Goal: Navigation & Orientation: Understand site structure

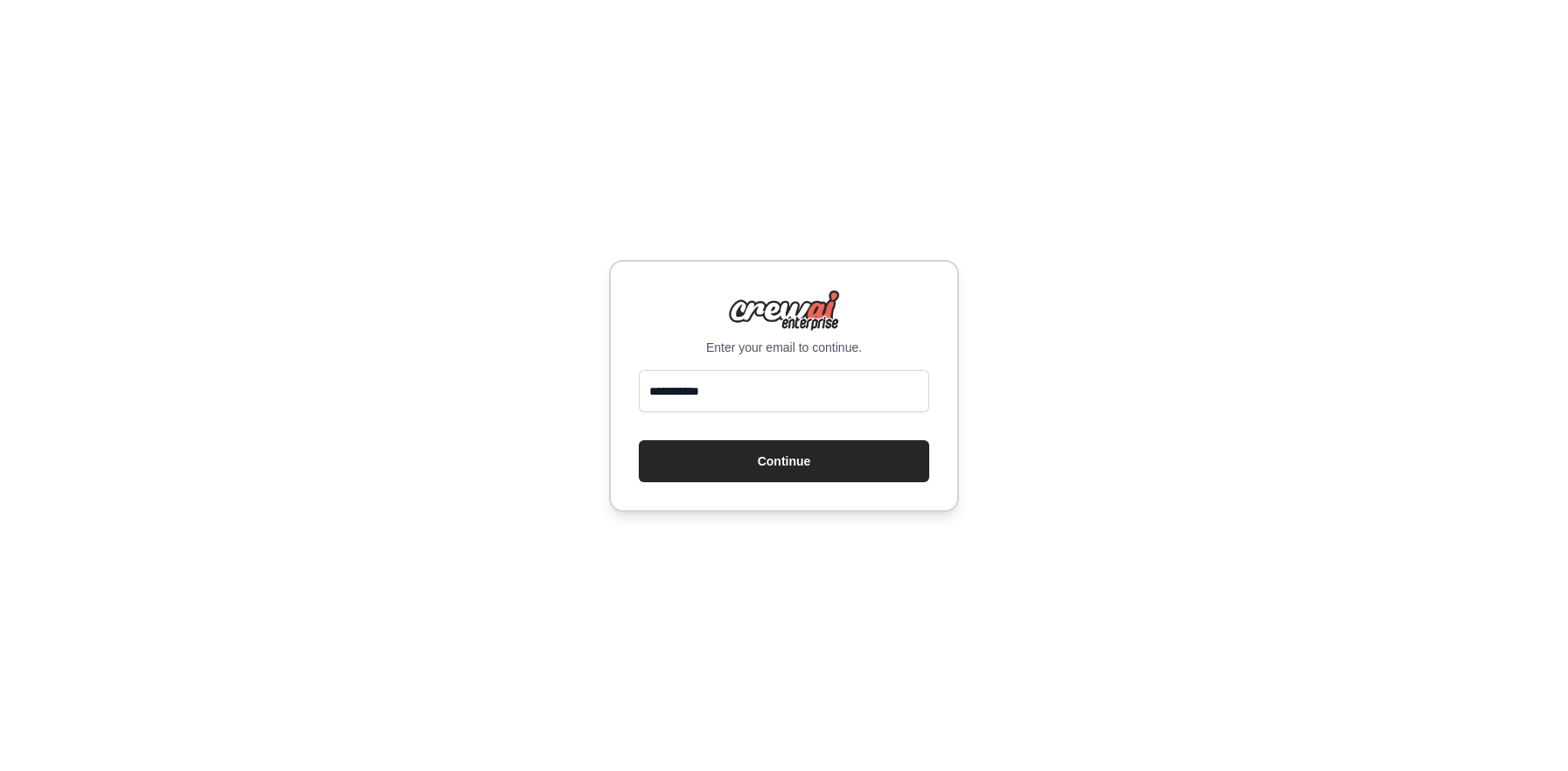
type input "**********"
click at [763, 452] on button "Continue" at bounding box center [784, 461] width 290 height 42
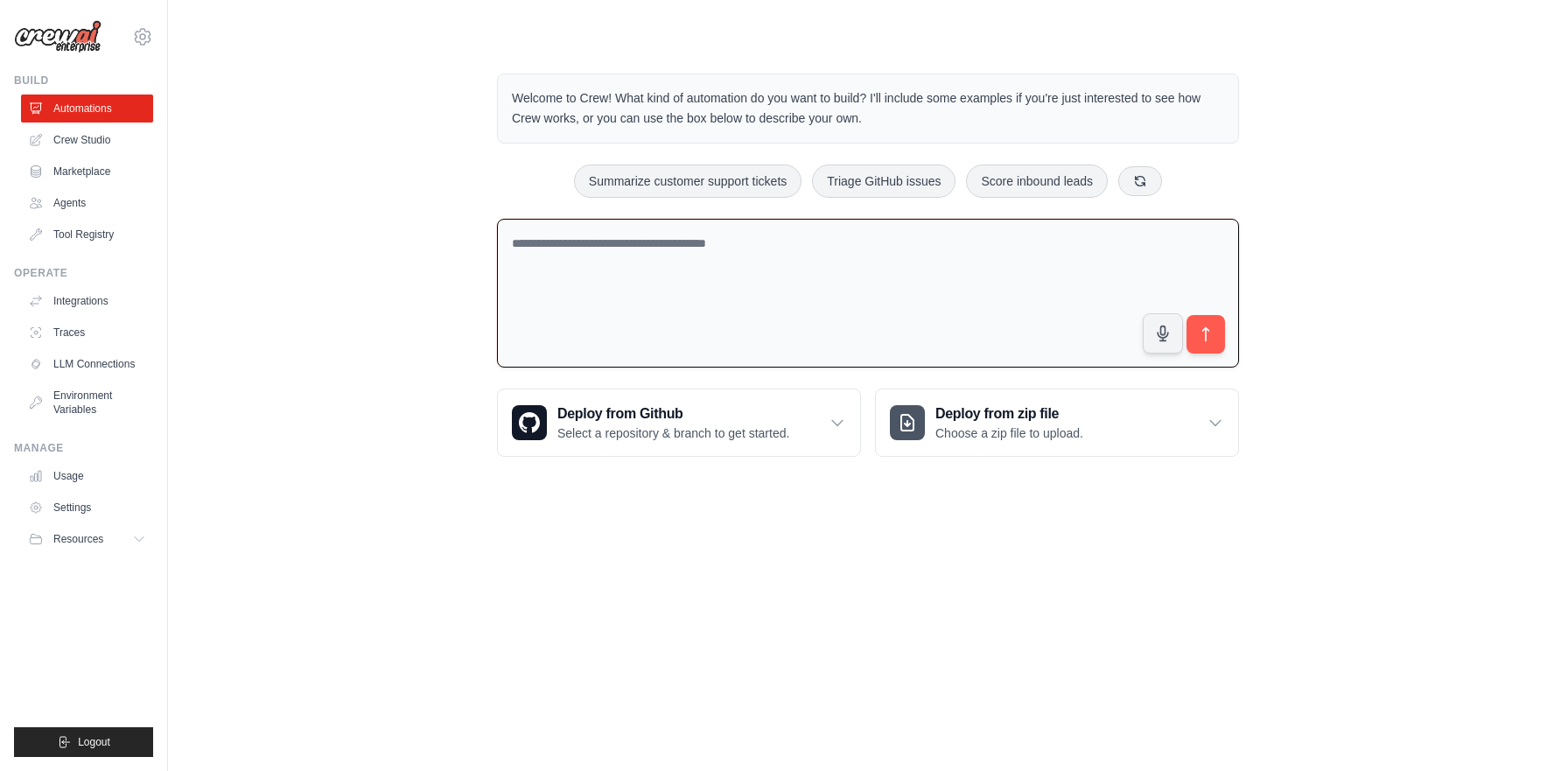
click at [721, 349] on textarea at bounding box center [868, 294] width 742 height 150
click at [90, 139] on link "Crew Studio" at bounding box center [88, 141] width 132 height 28
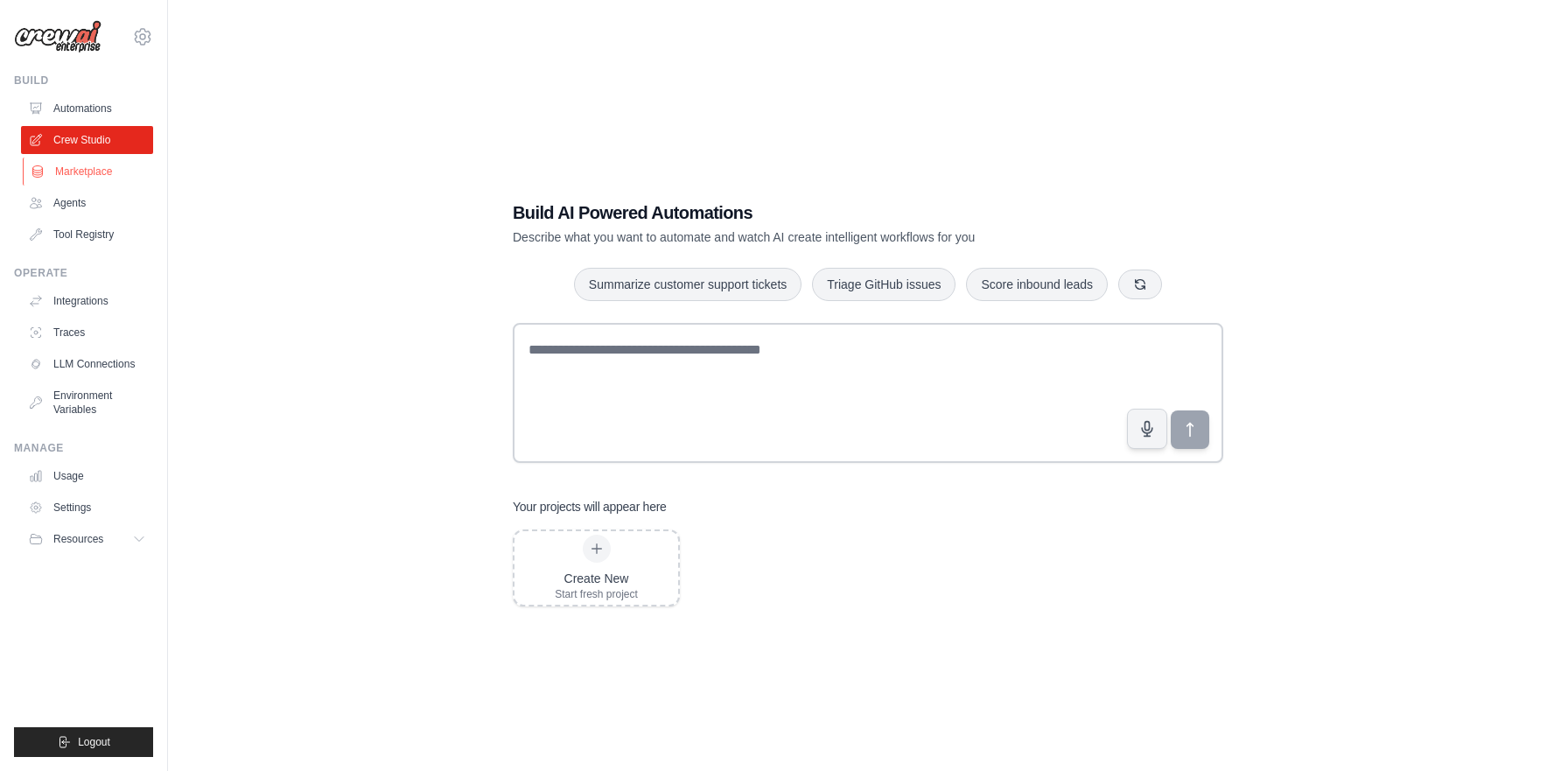
click at [96, 172] on link "Marketplace" at bounding box center [88, 171] width 132 height 28
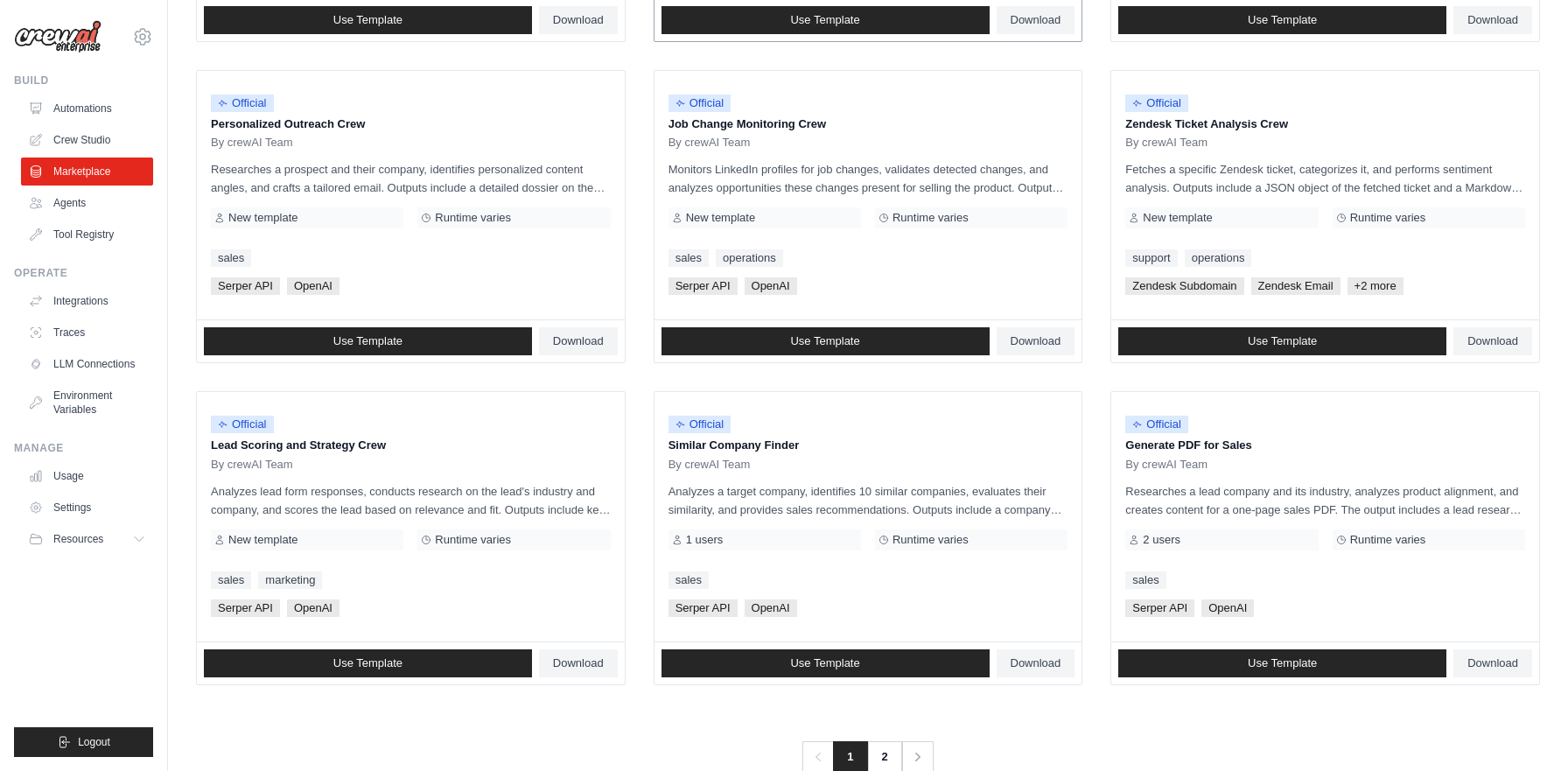
scroll to position [851, 0]
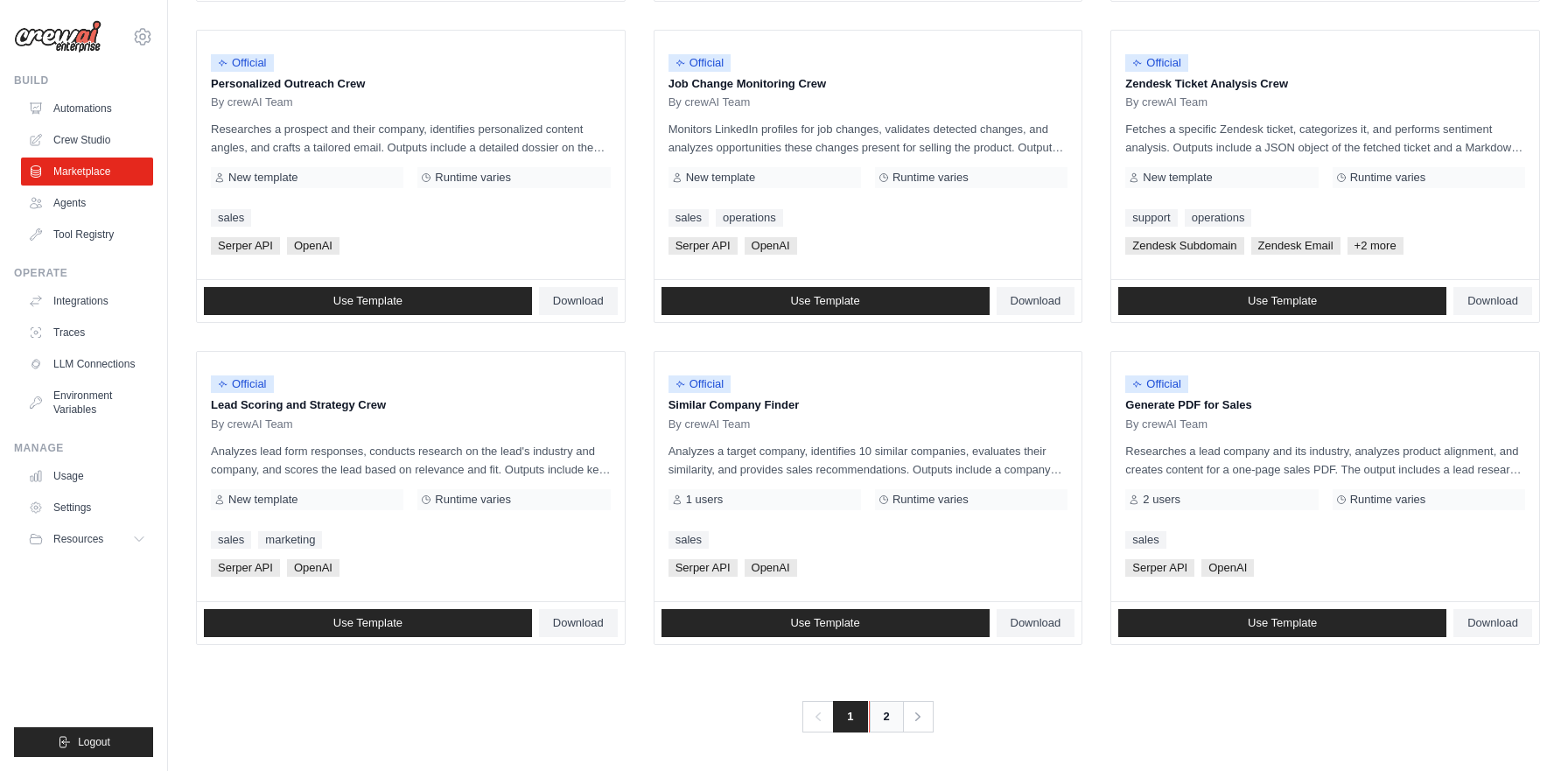
click at [884, 713] on link "2" at bounding box center [886, 717] width 35 height 32
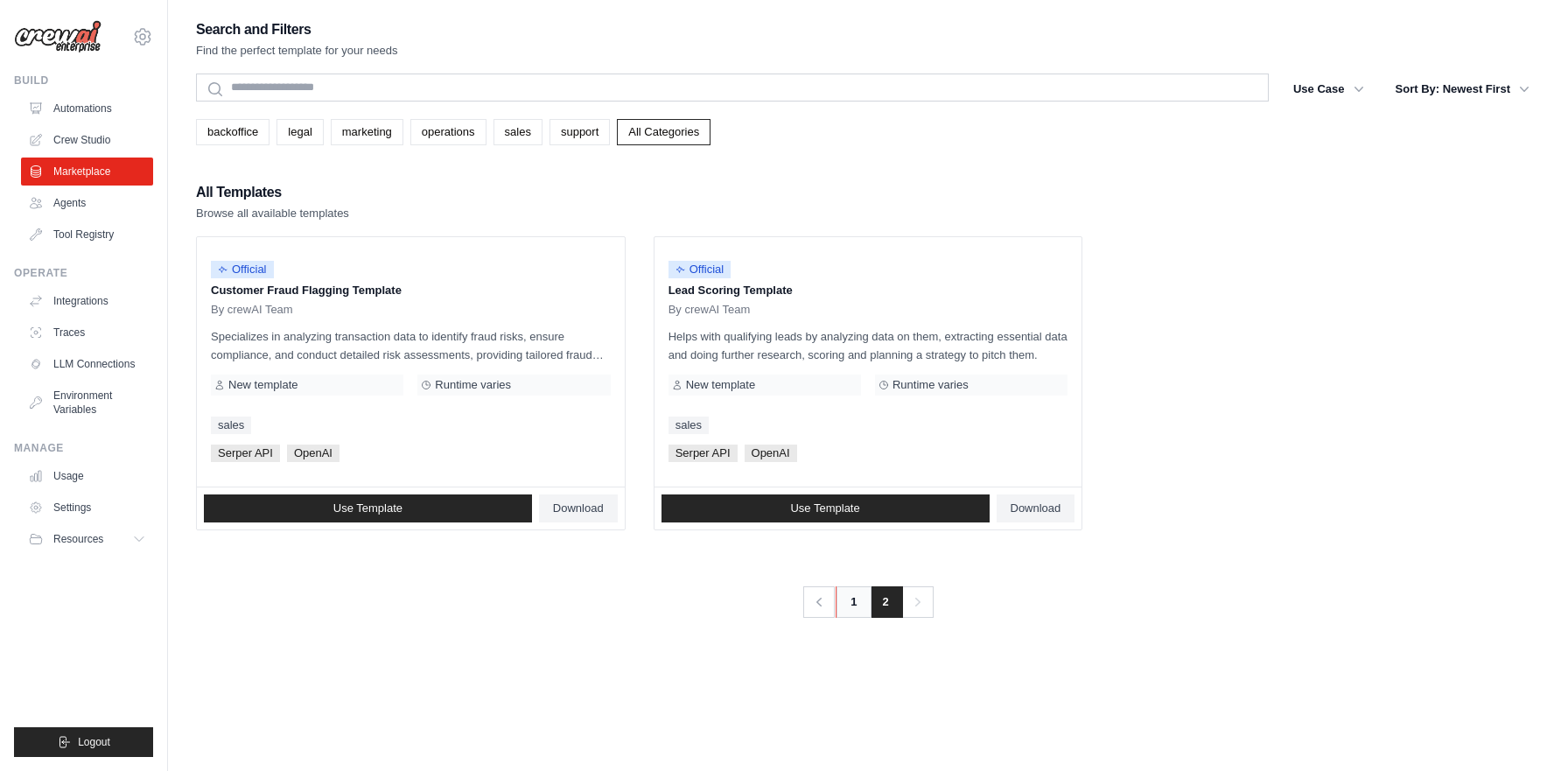
click at [851, 604] on link "1" at bounding box center [852, 602] width 35 height 32
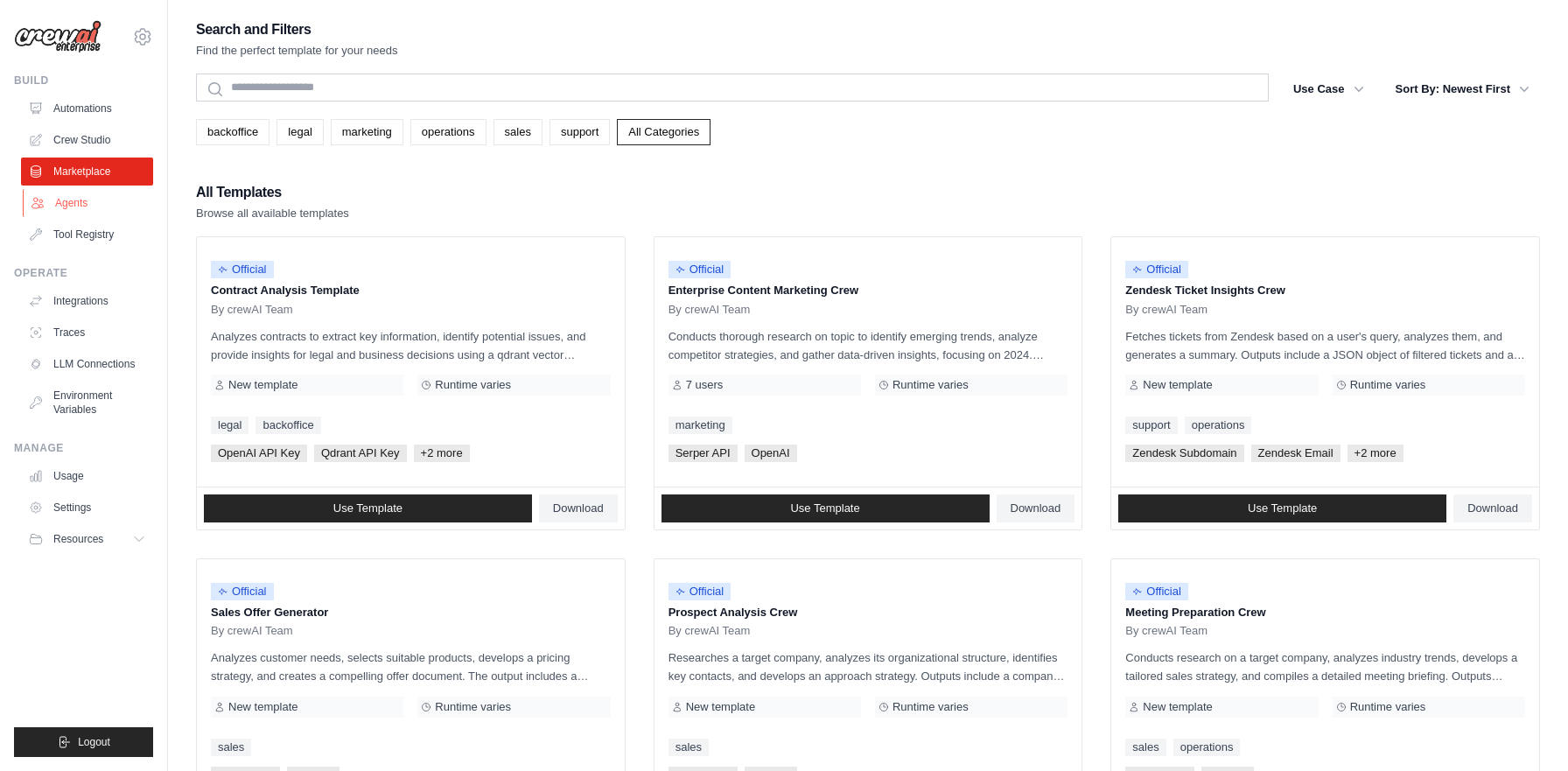
click at [89, 196] on link "Agents" at bounding box center [88, 203] width 132 height 28
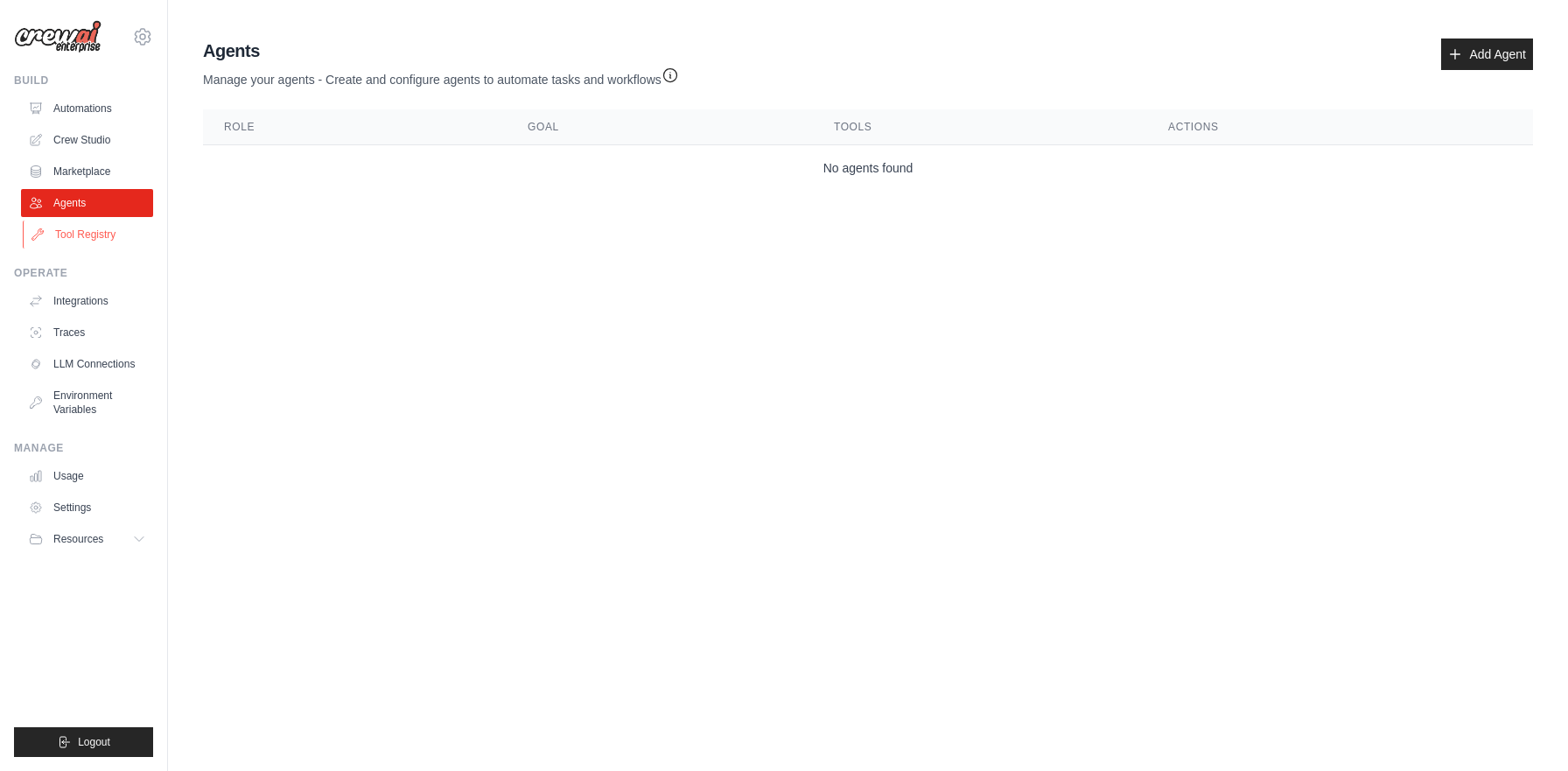
click at [77, 234] on link "Tool Registry" at bounding box center [88, 234] width 132 height 28
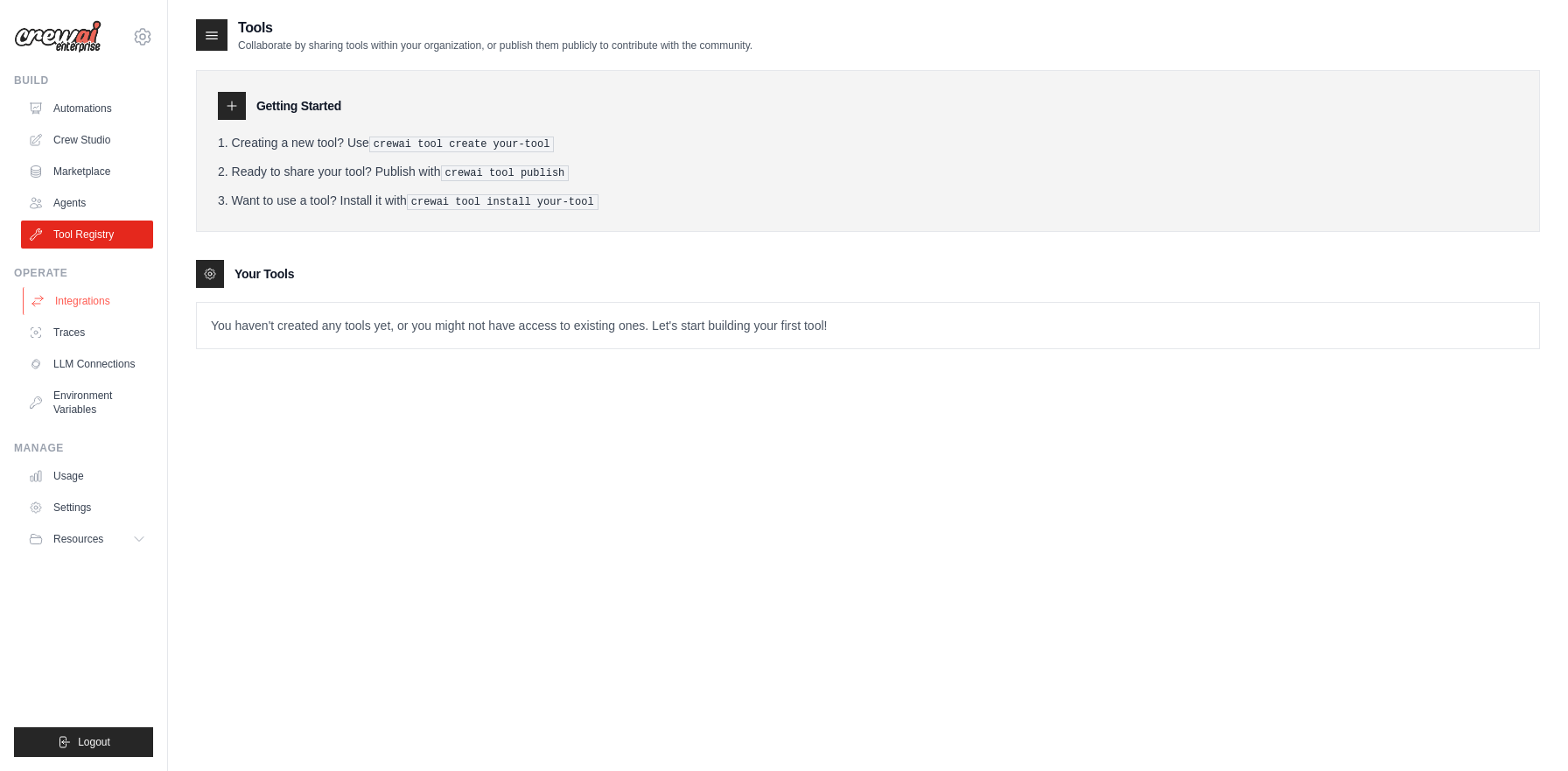
click at [112, 305] on link "Integrations" at bounding box center [88, 301] width 132 height 28
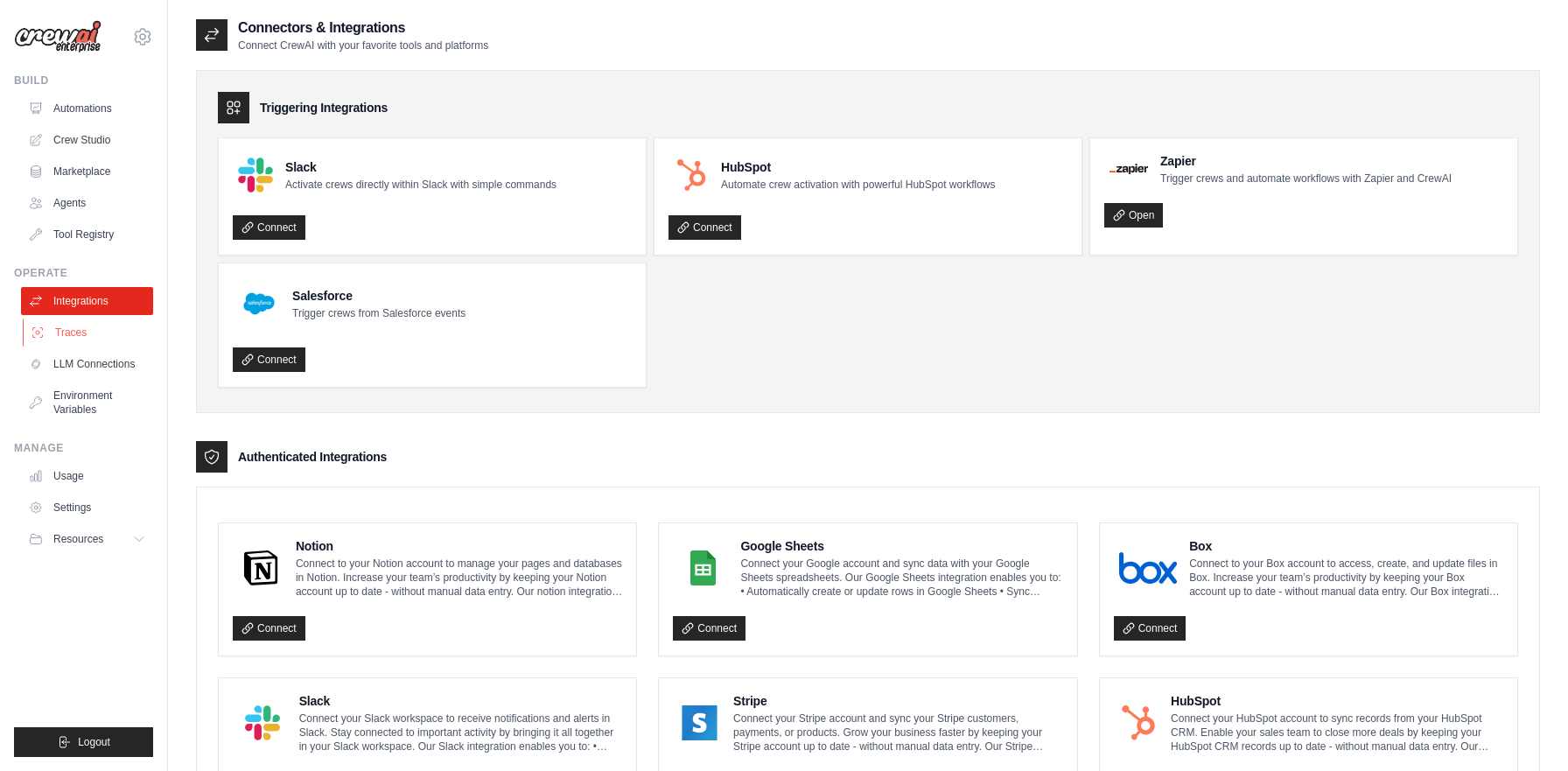
click at [81, 334] on link "Traces" at bounding box center [88, 333] width 132 height 28
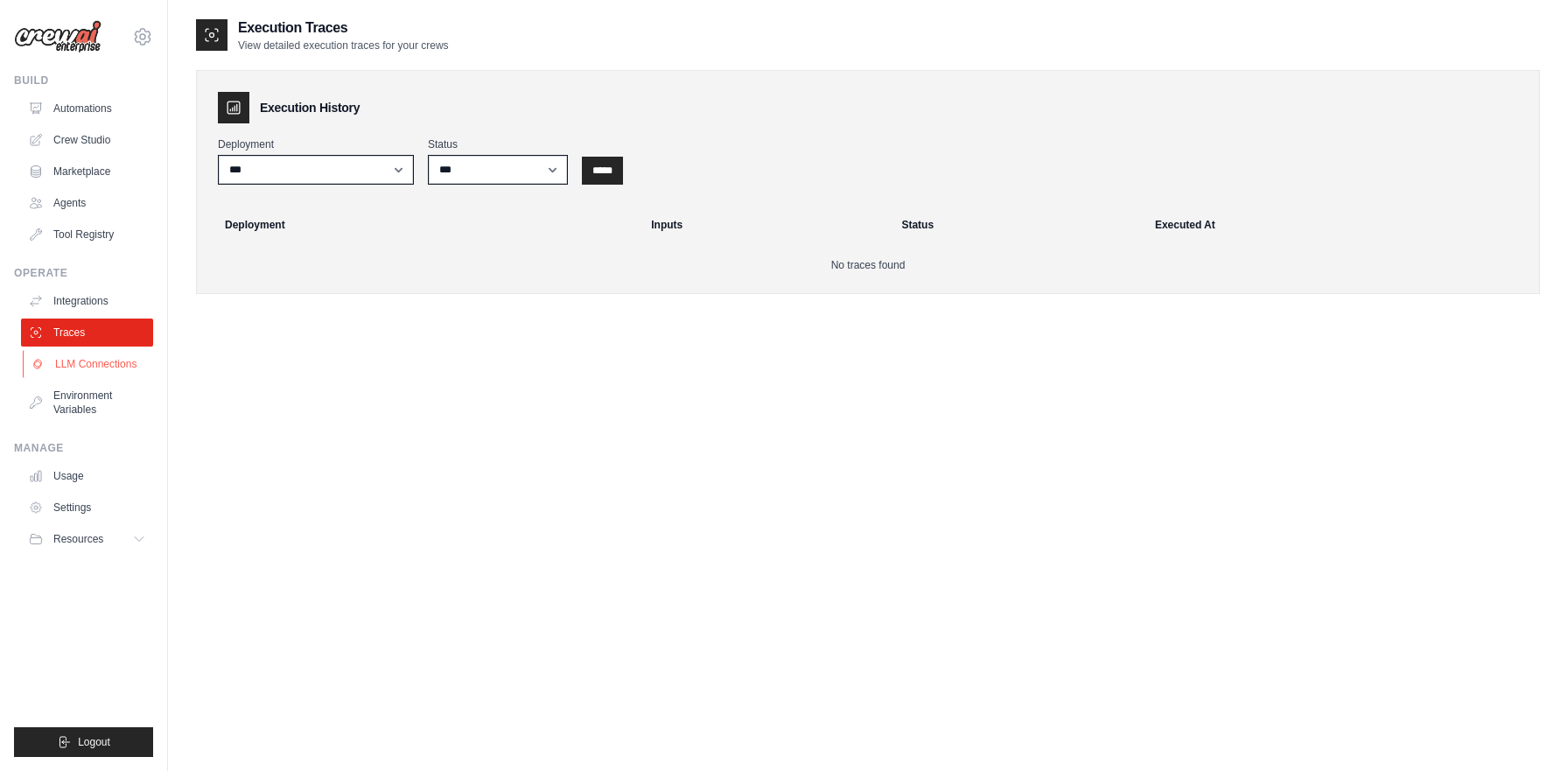
click at [95, 365] on link "LLM Connections" at bounding box center [88, 364] width 132 height 28
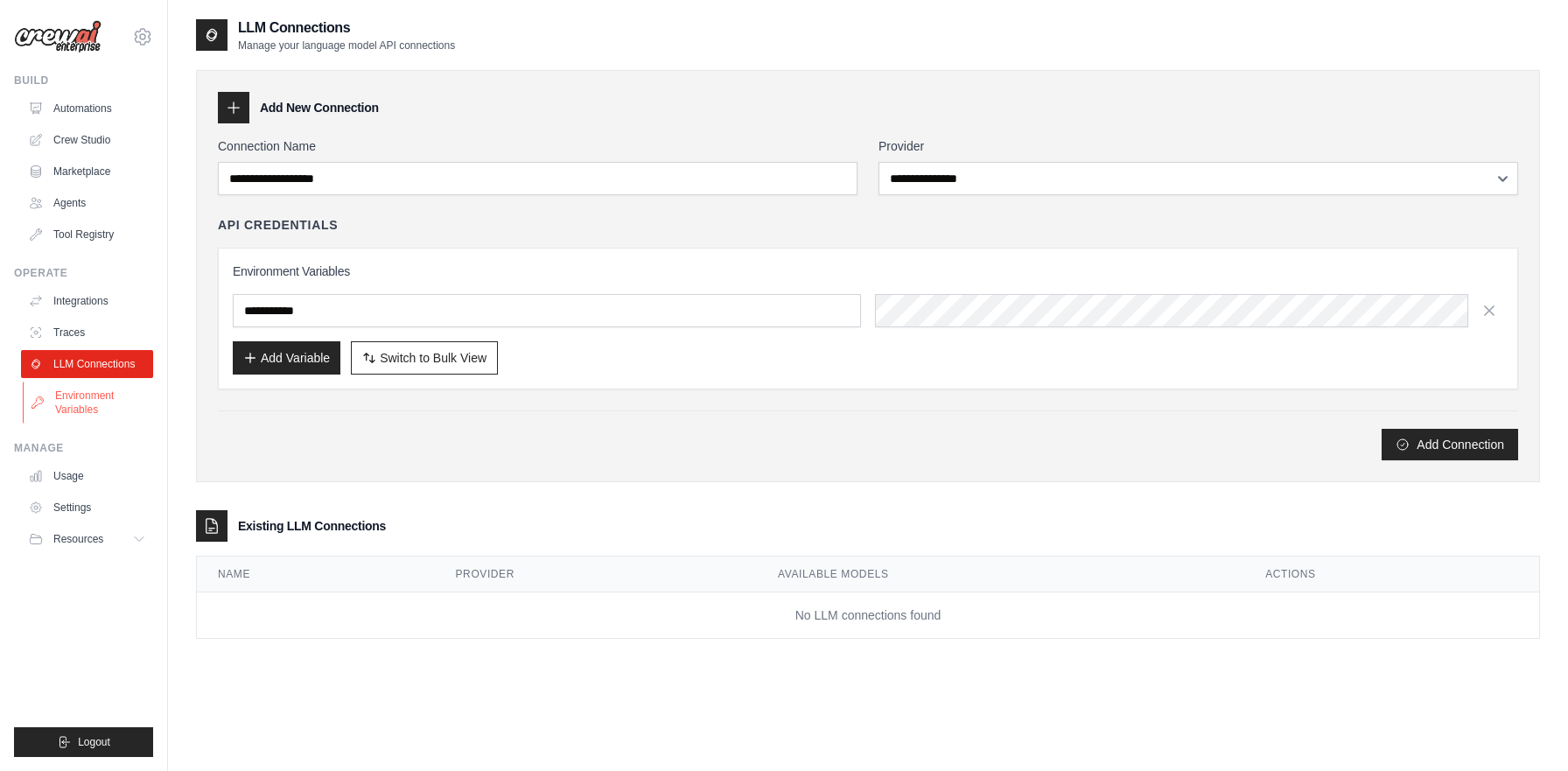
click at [113, 401] on link "Environment Variables" at bounding box center [88, 402] width 132 height 42
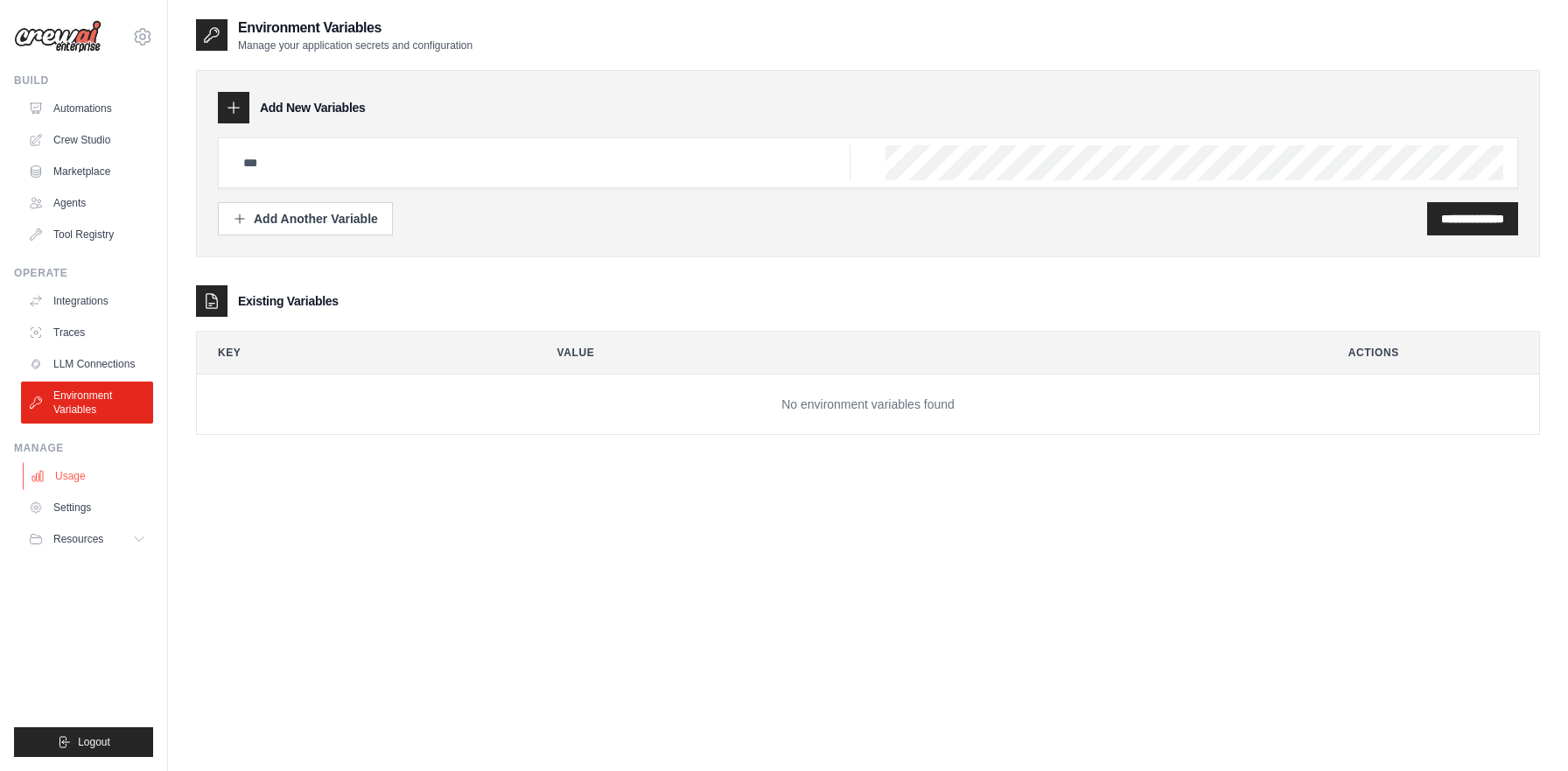
click at [75, 474] on link "Usage" at bounding box center [88, 476] width 132 height 28
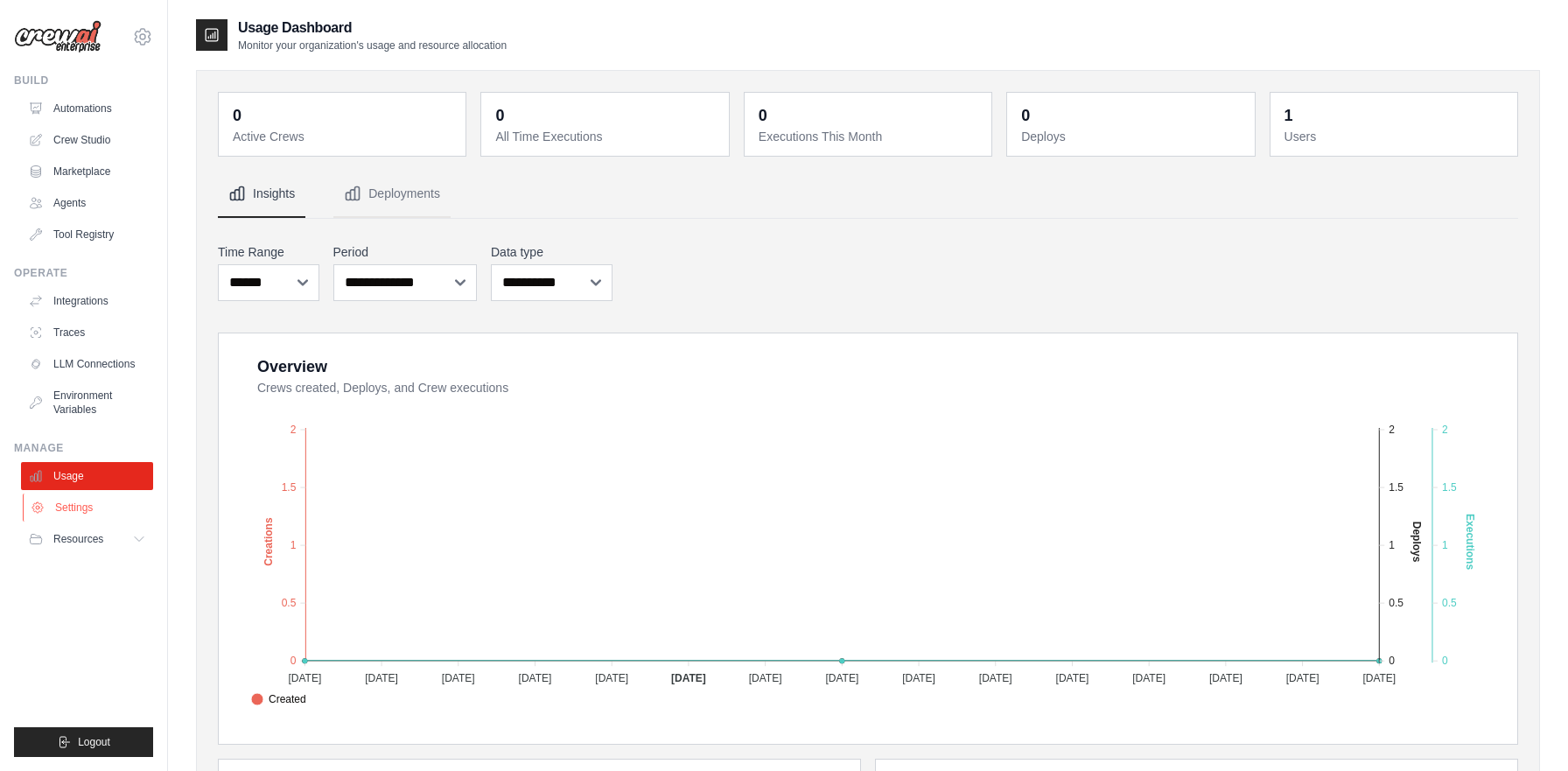
click at [99, 504] on link "Settings" at bounding box center [88, 508] width 132 height 28
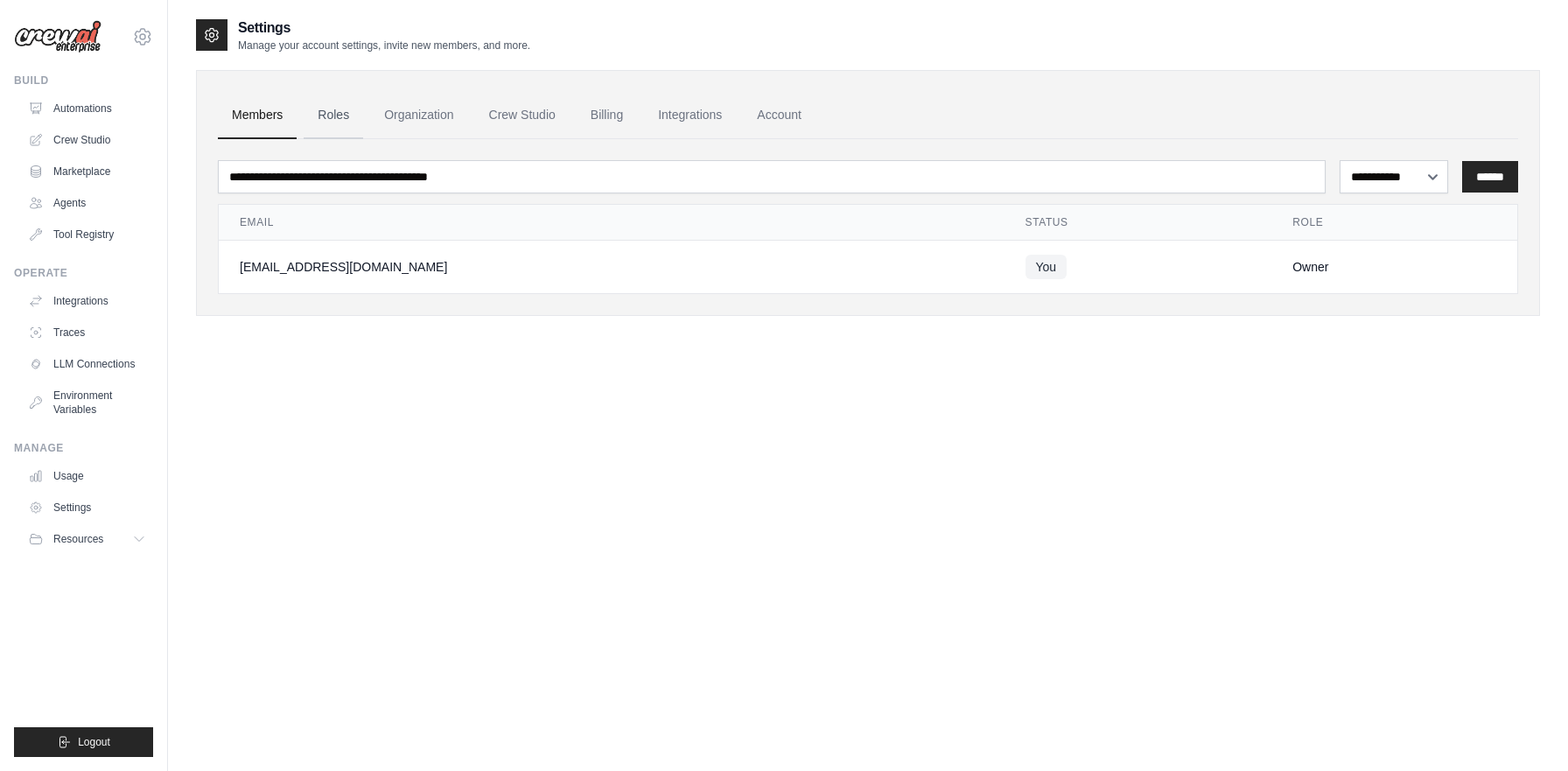
click at [338, 110] on link "Roles" at bounding box center [333, 115] width 60 height 47
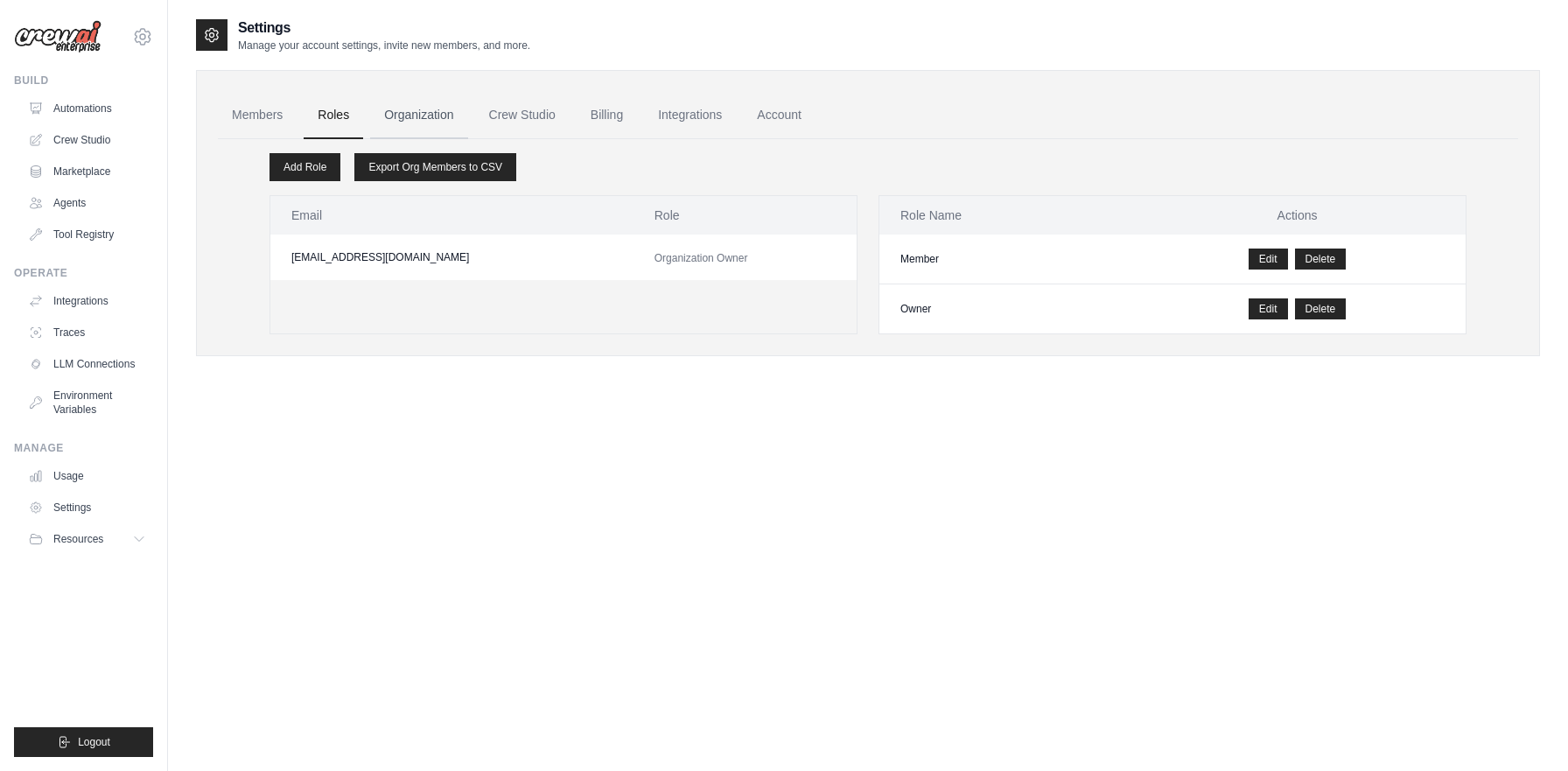
click at [445, 108] on link "Organization" at bounding box center [419, 115] width 97 height 47
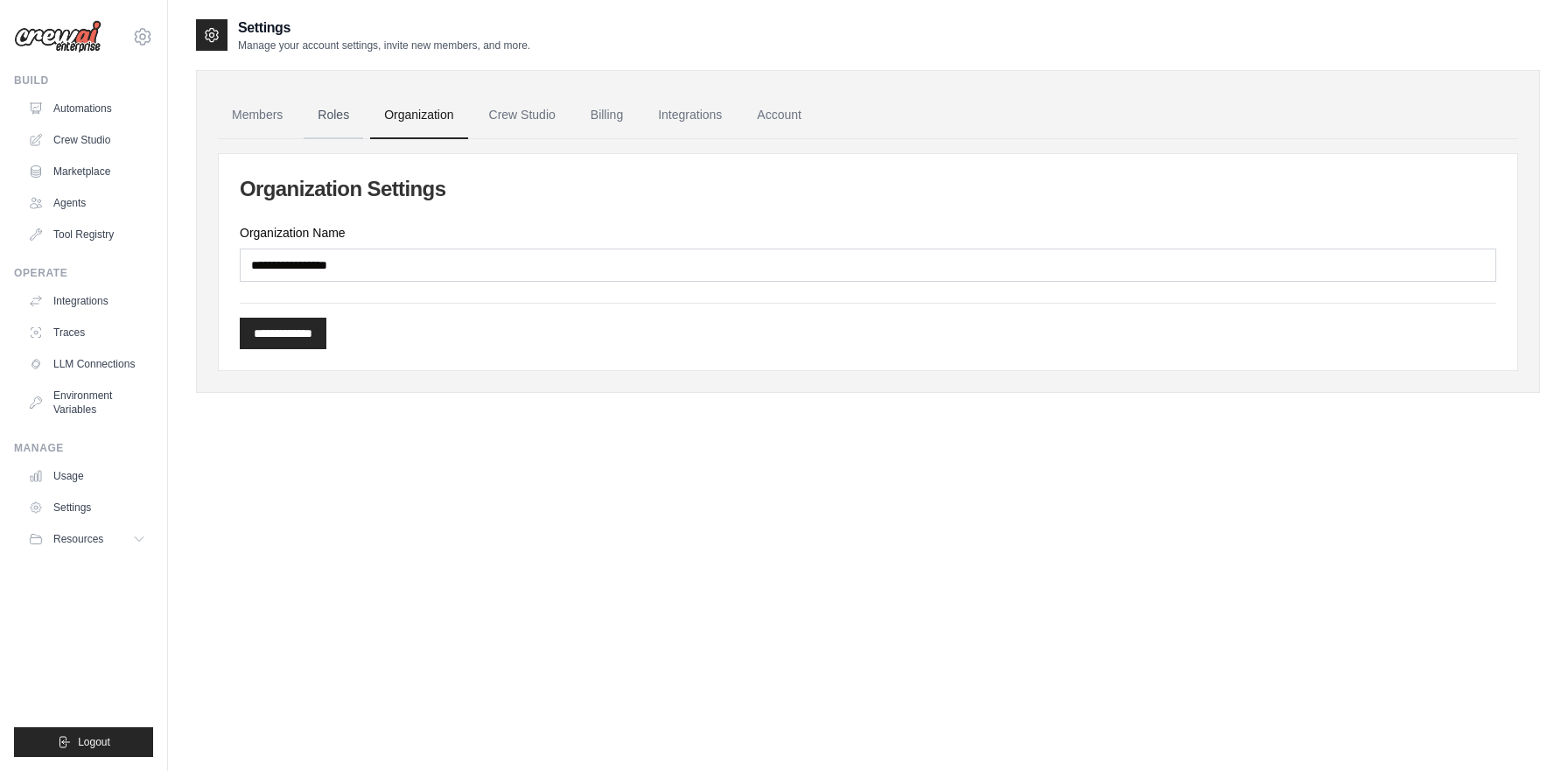
click at [314, 108] on link "Roles" at bounding box center [333, 115] width 60 height 47
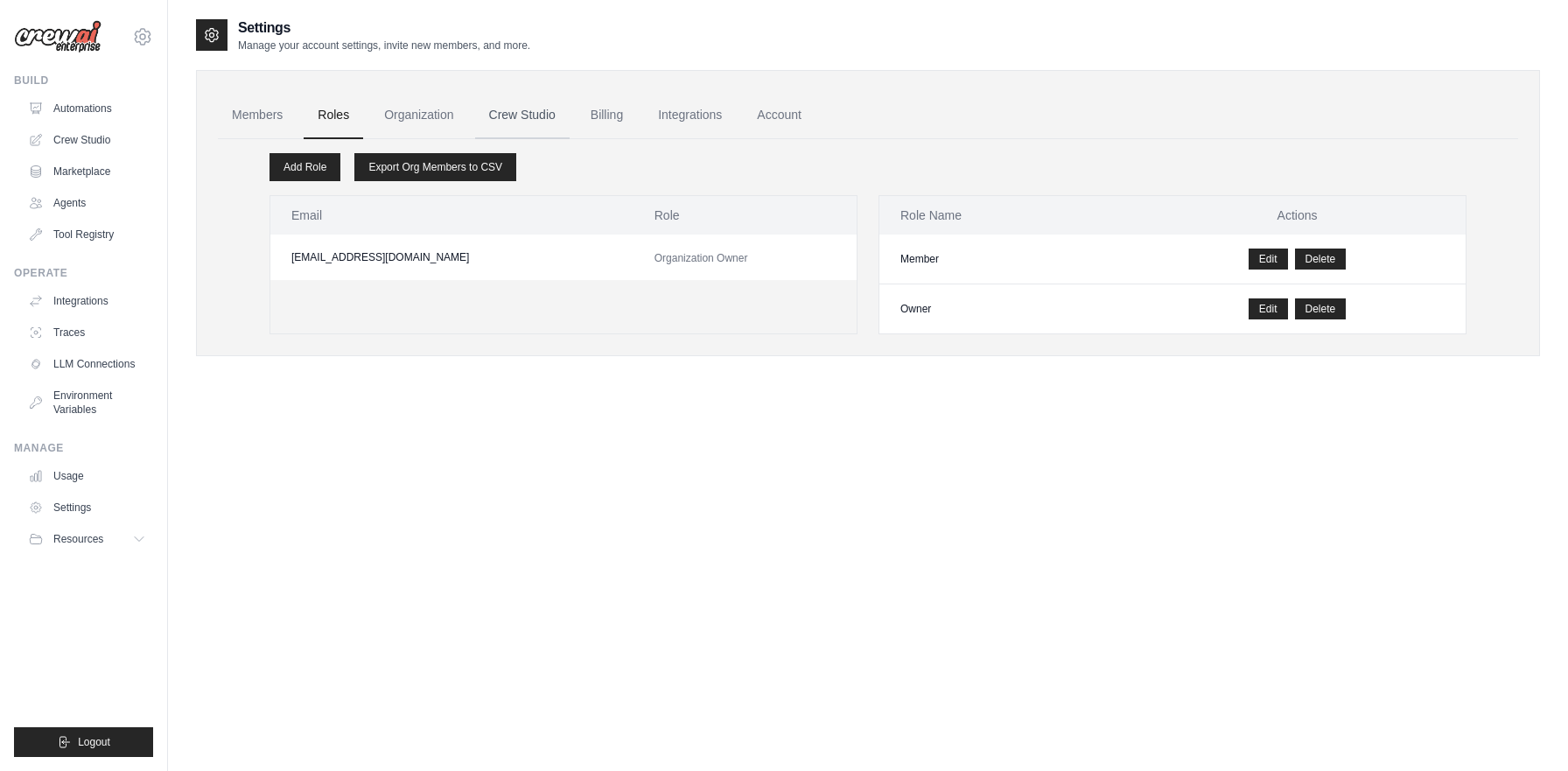
click at [490, 101] on link "Crew Studio" at bounding box center [522, 115] width 95 height 47
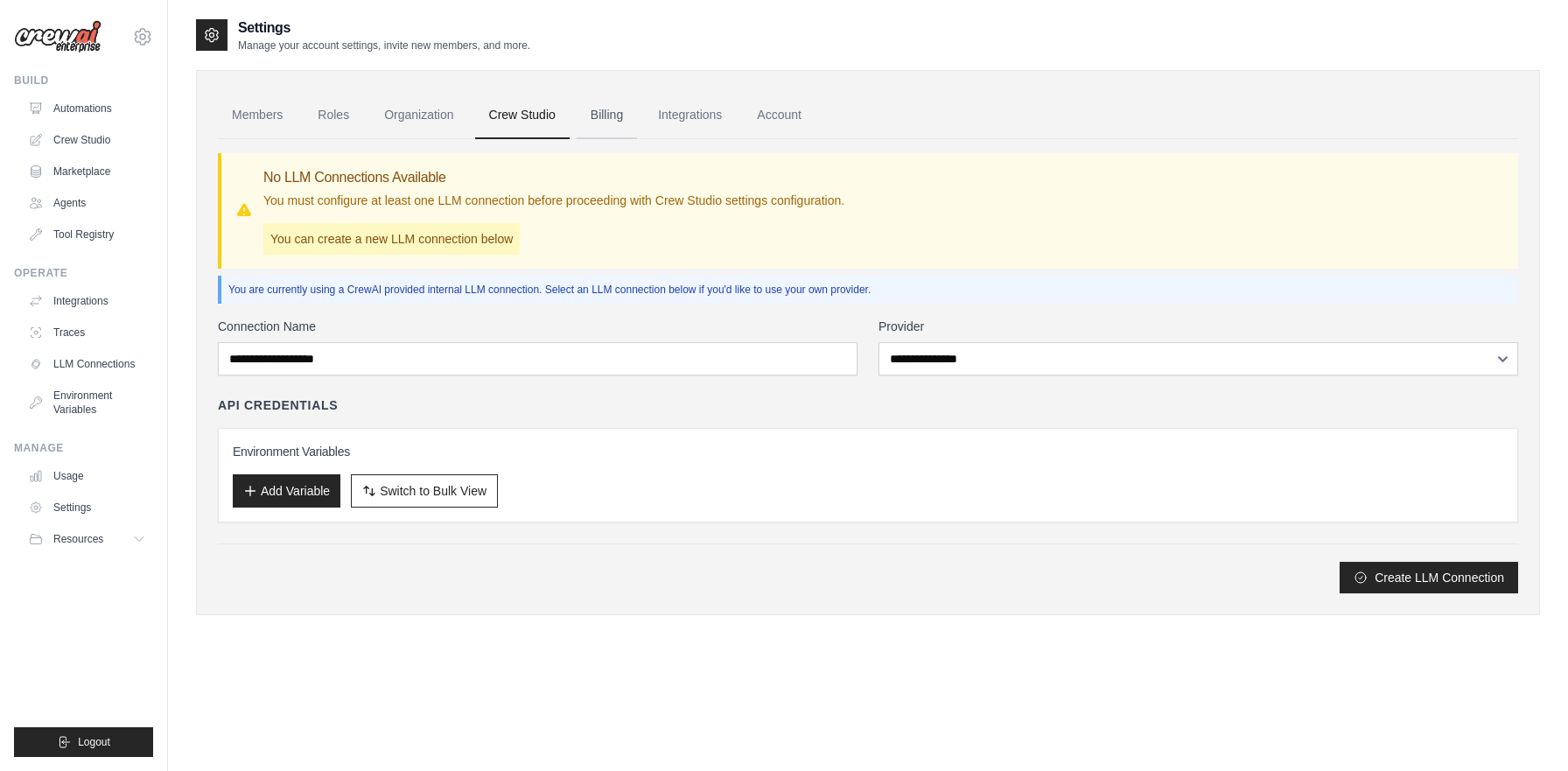
click at [623, 115] on link "Billing" at bounding box center [607, 115] width 60 height 47
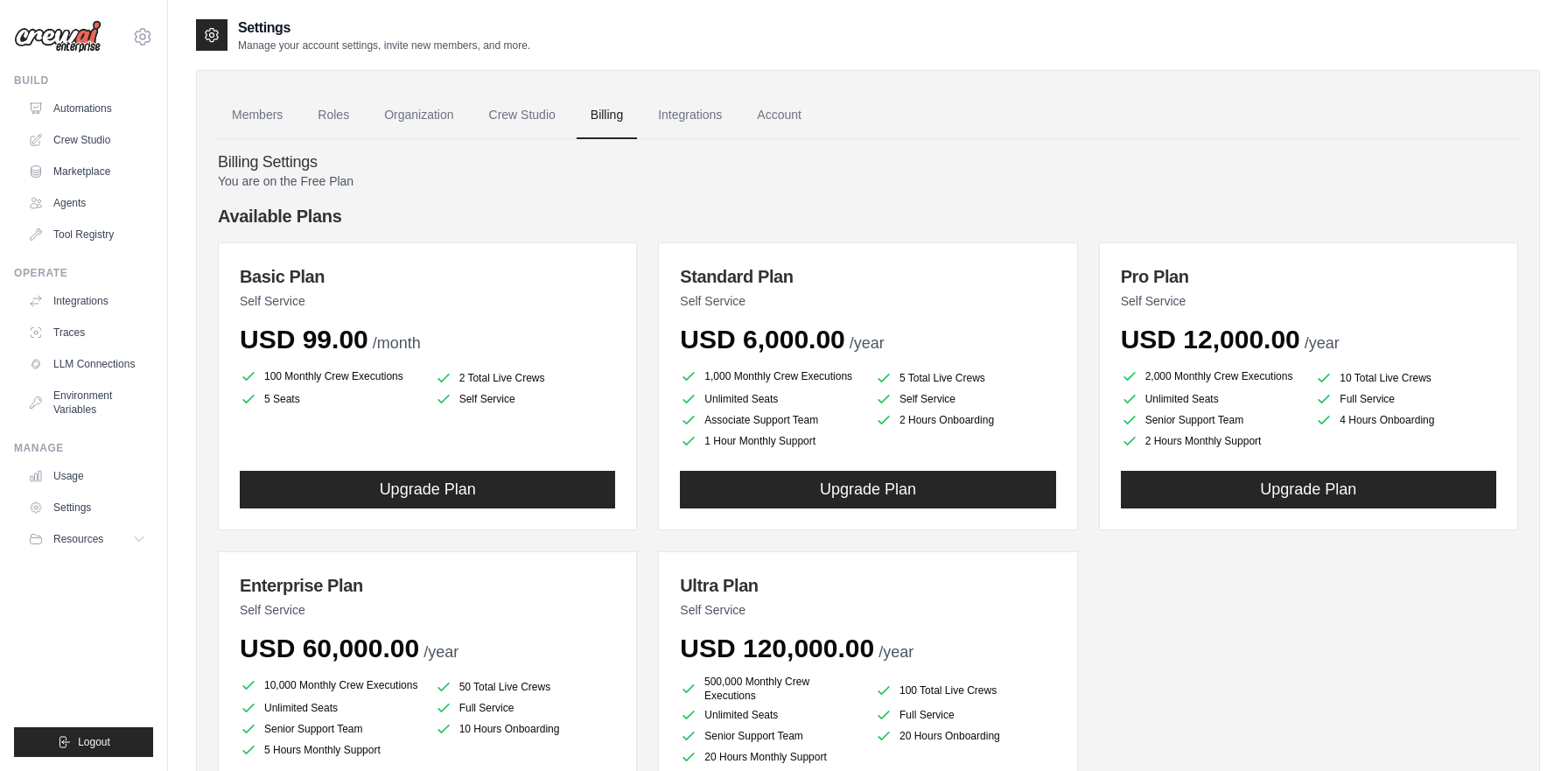
click at [355, 191] on div "You are on the Free Plan Available Plans Basic Plan Self Service USD 99.00 /mon…" at bounding box center [868, 527] width 1300 height 711
click at [328, 179] on p "You are on the Free Plan" at bounding box center [868, 181] width 1300 height 18
click at [688, 120] on link "Integrations" at bounding box center [689, 115] width 92 height 47
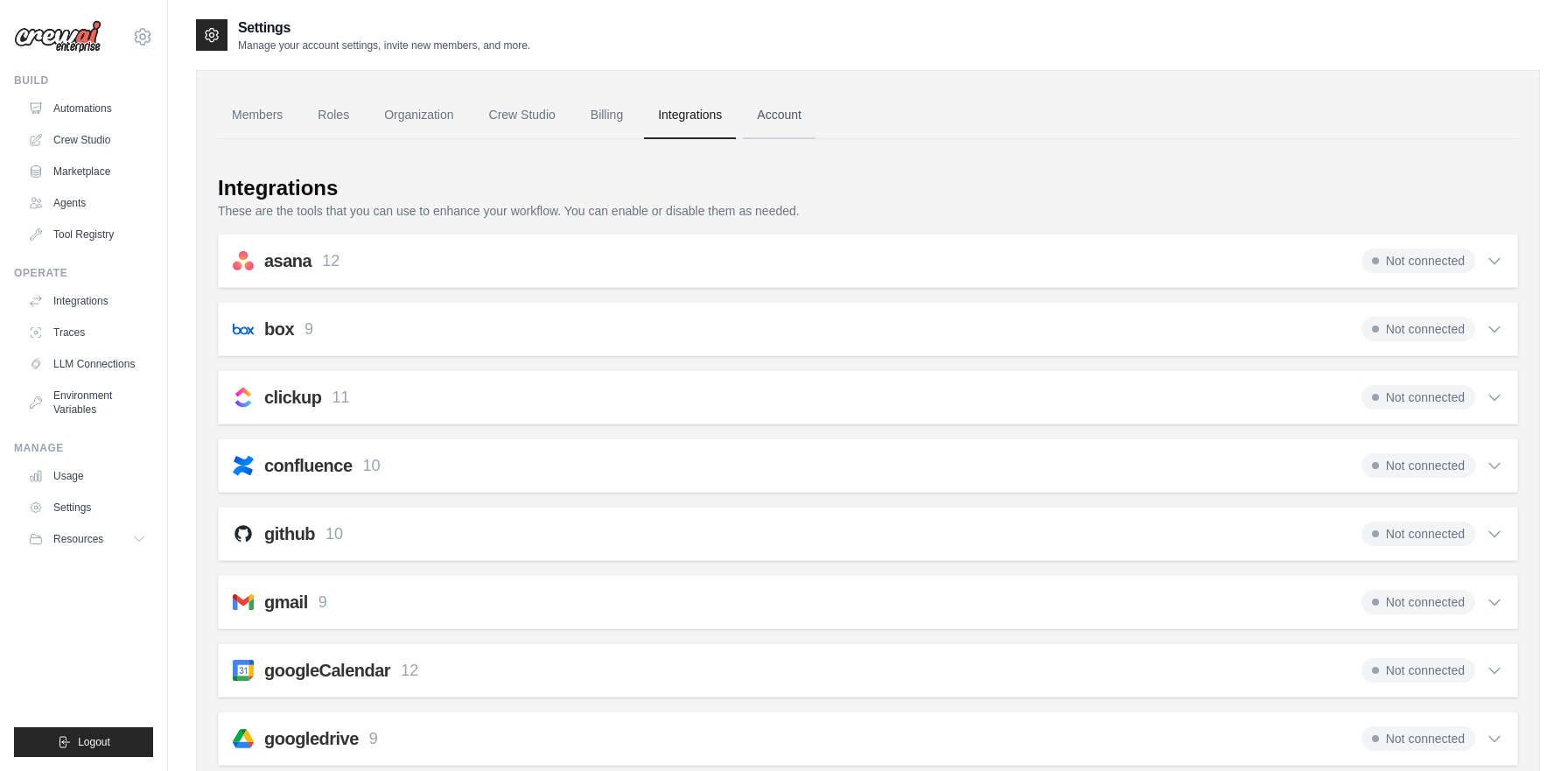
click at [798, 113] on link "Account" at bounding box center [779, 115] width 73 height 47
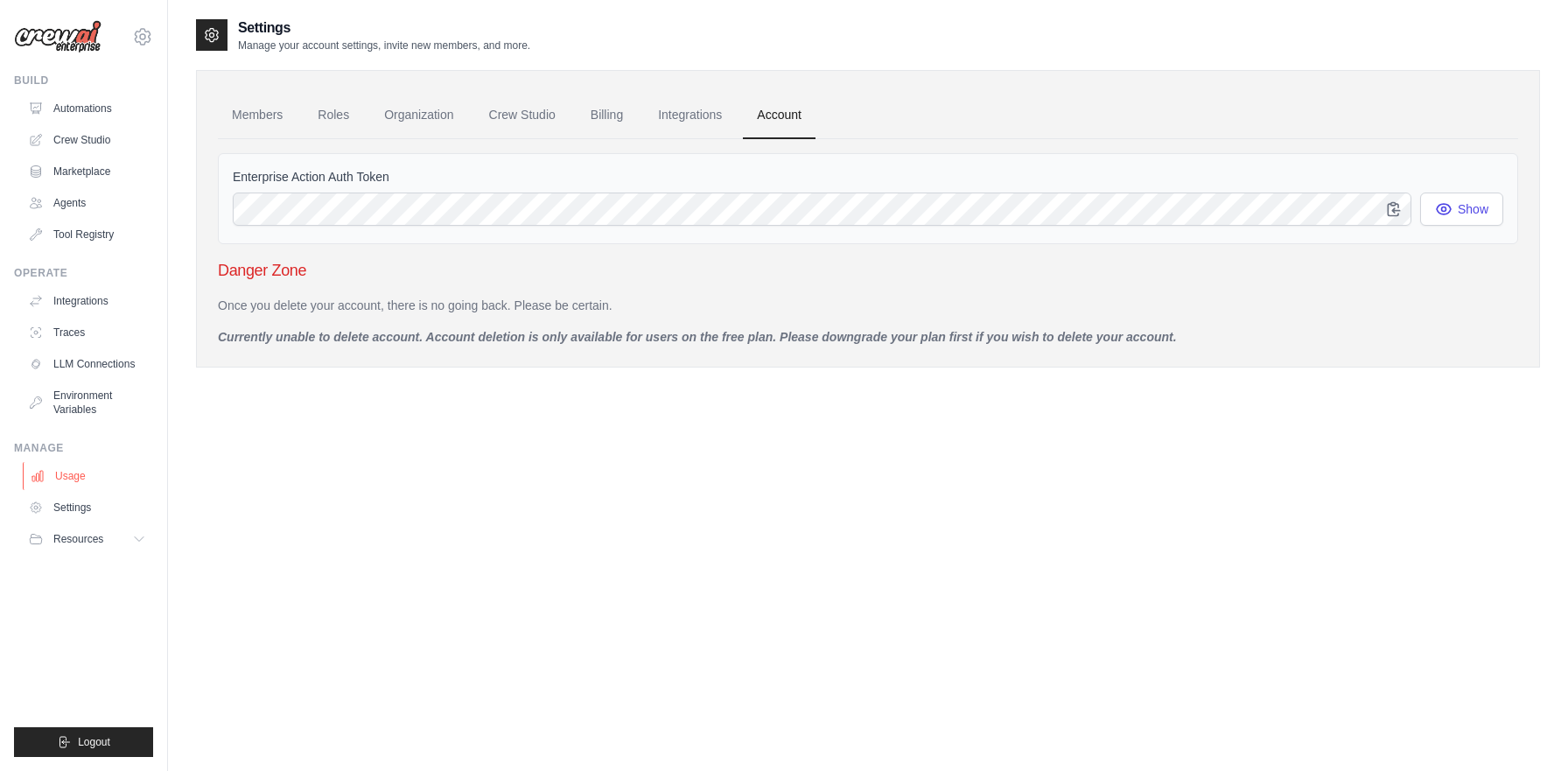
click at [74, 471] on link "Usage" at bounding box center [88, 476] width 132 height 28
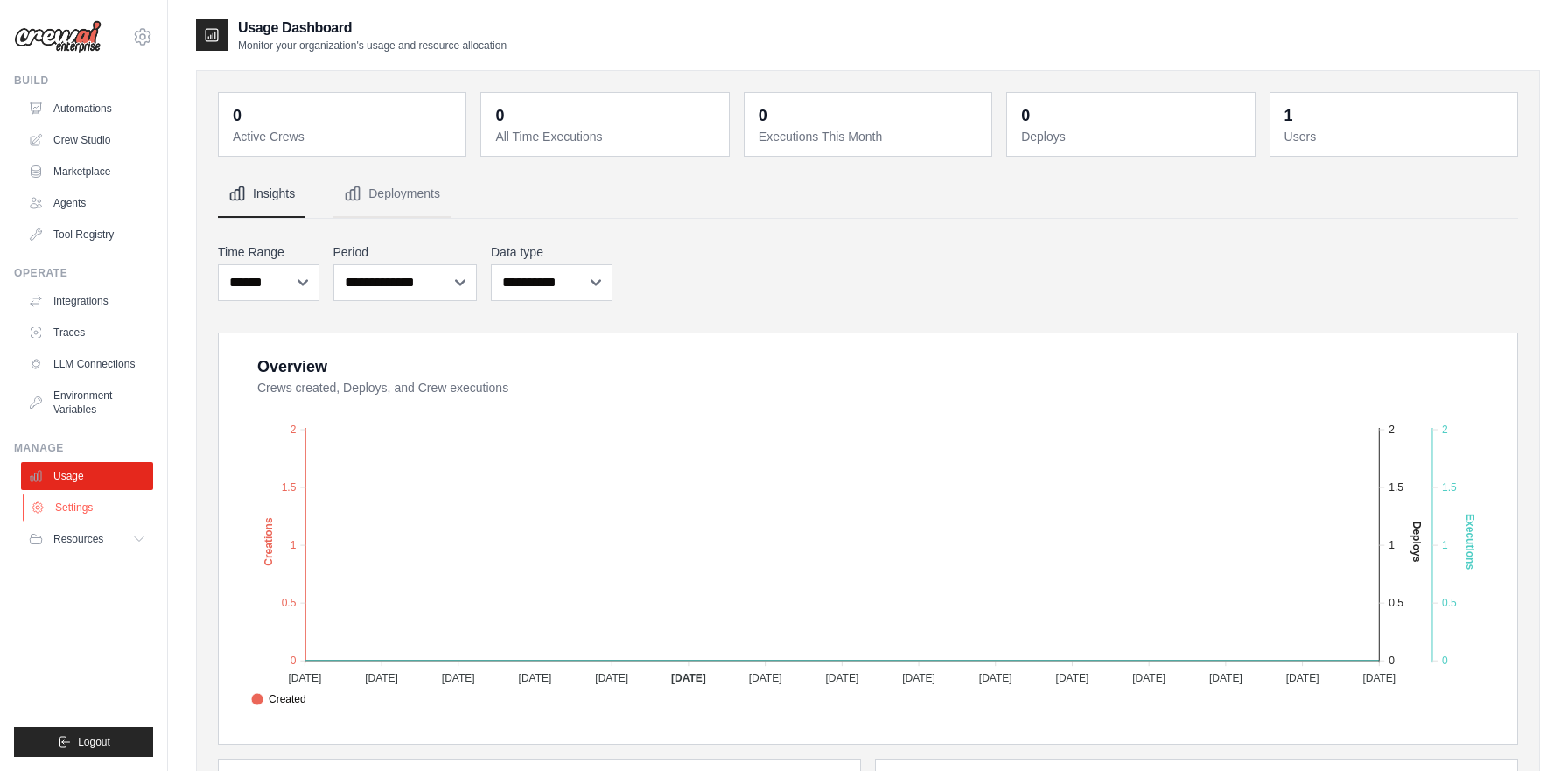
click at [84, 508] on link "Settings" at bounding box center [88, 508] width 132 height 28
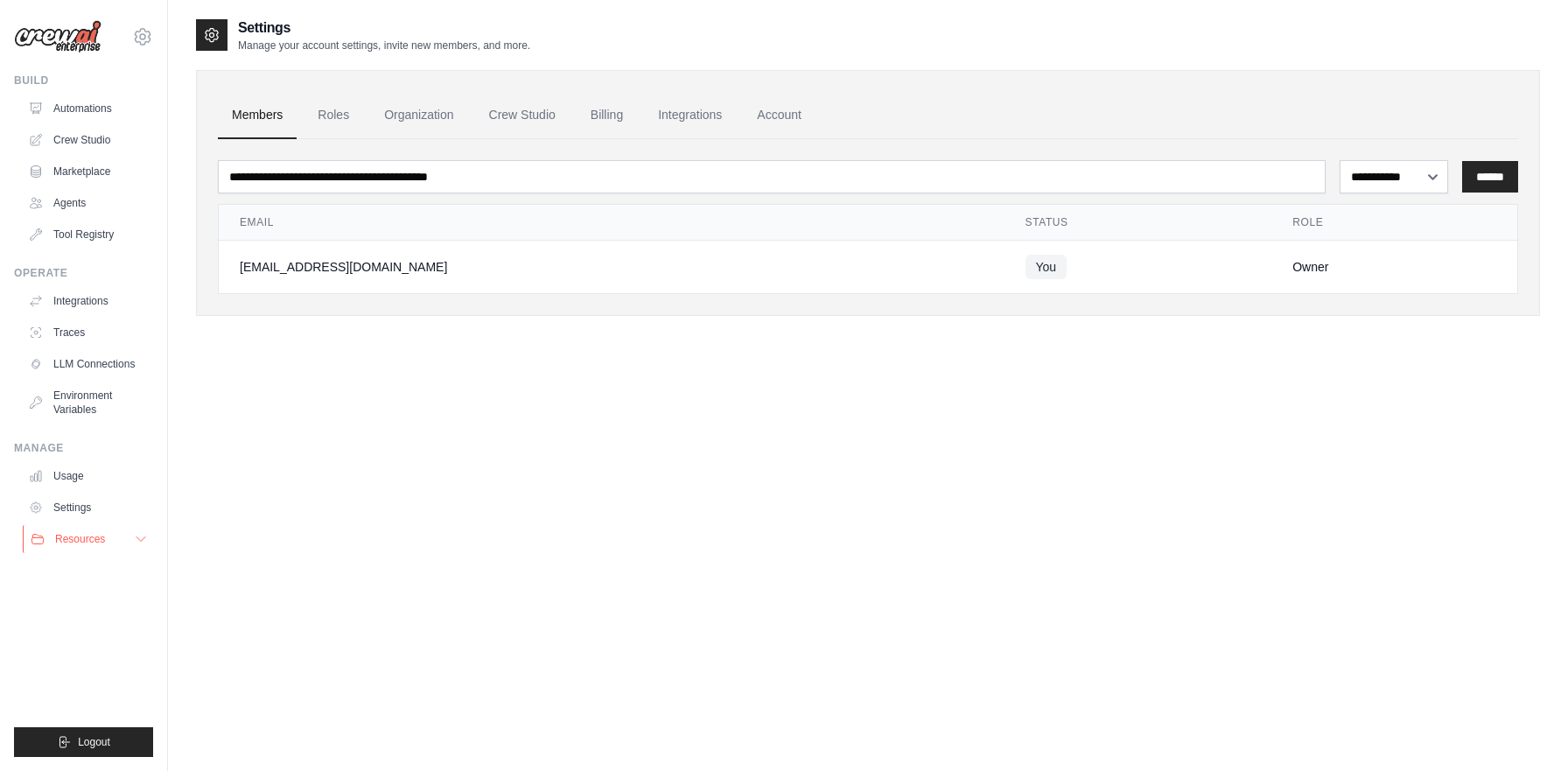
click at [100, 543] on span "Resources" at bounding box center [80, 539] width 50 height 14
click at [96, 557] on link "Documentation" at bounding box center [94, 569] width 122 height 24
